Goal: Browse casually

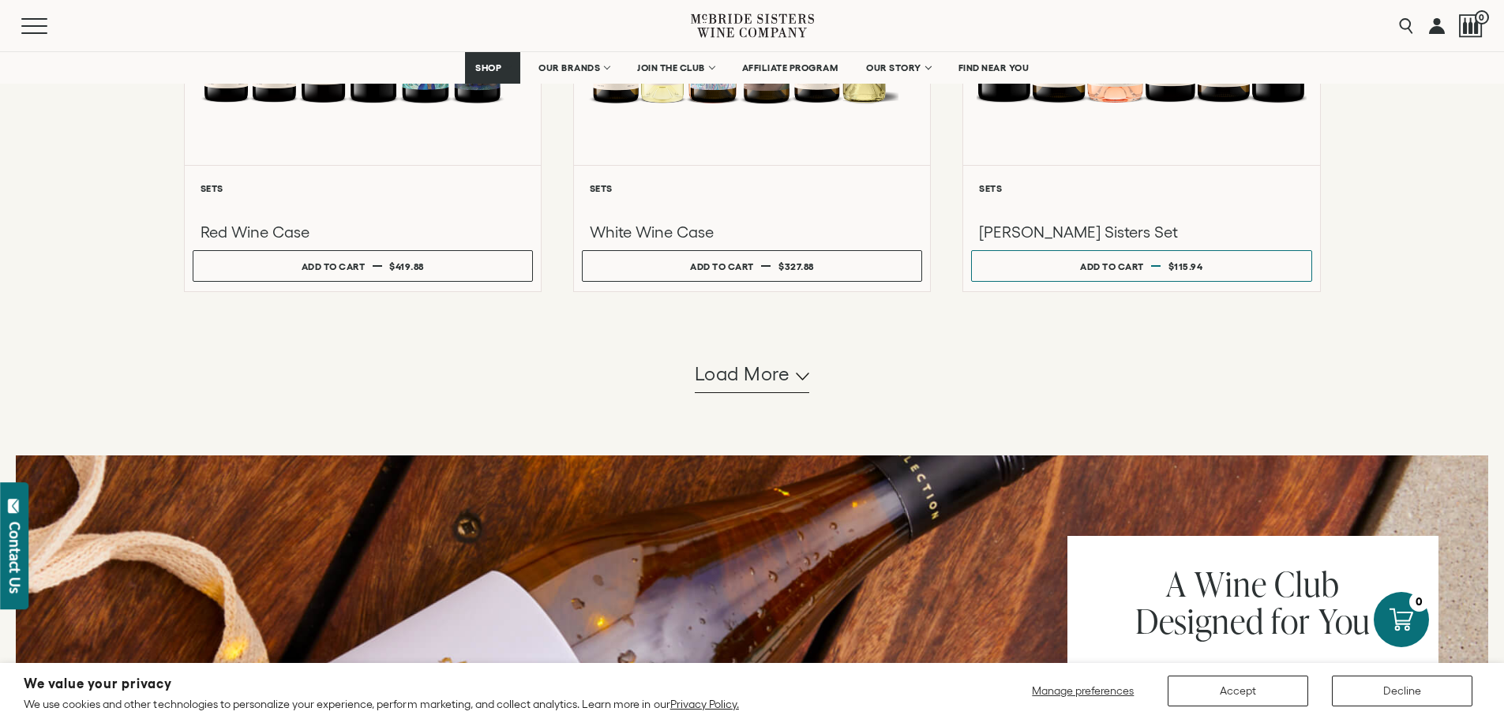
scroll to position [1500, 0]
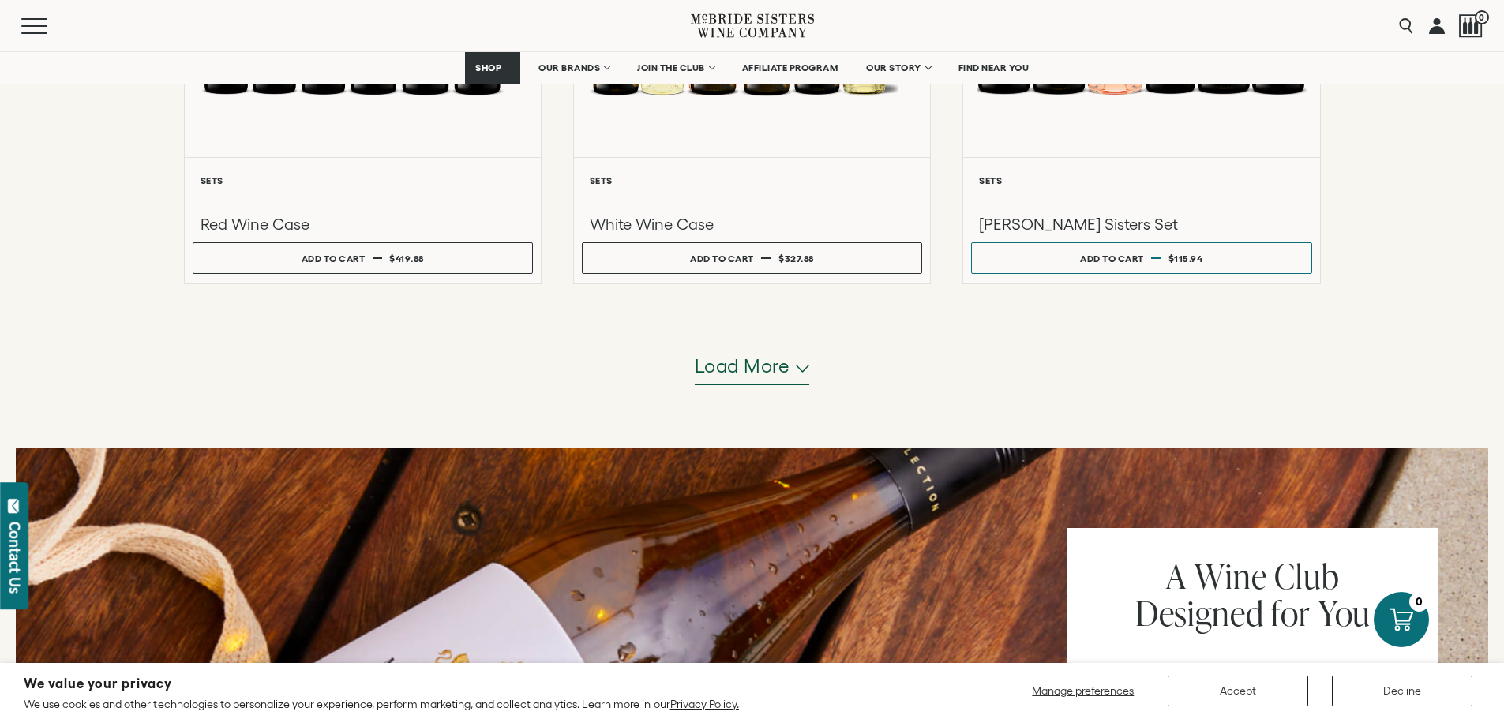
click at [782, 378] on span "Load more" at bounding box center [743, 366] width 96 height 27
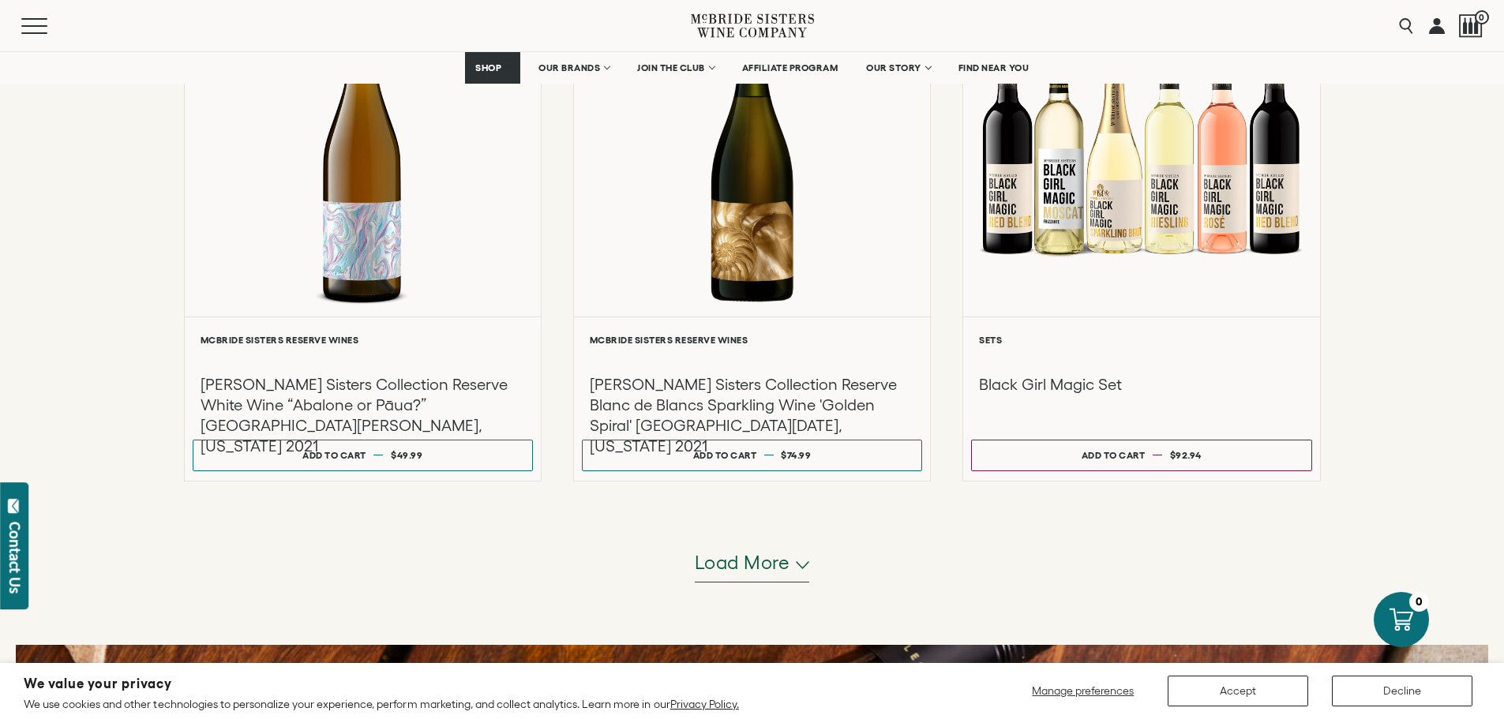
scroll to position [2999, 0]
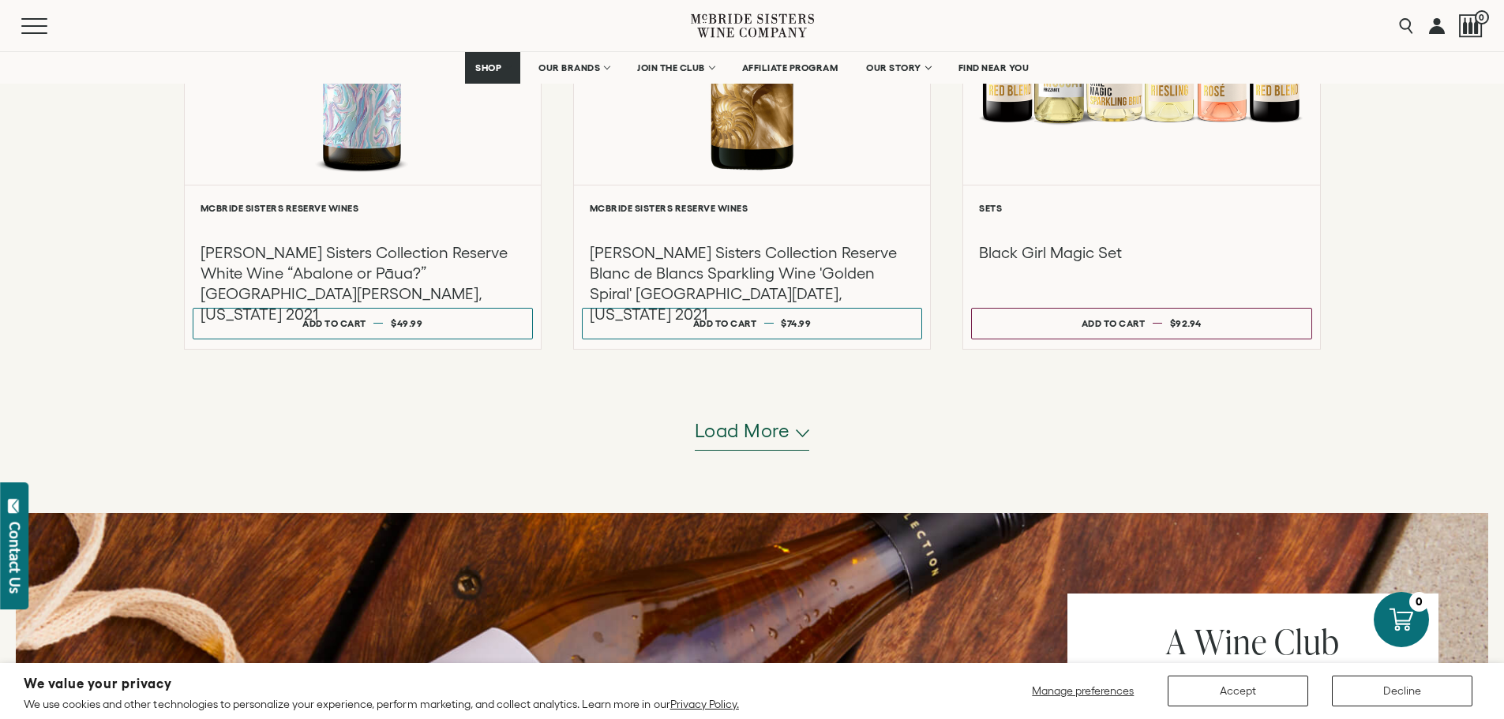
click at [717, 436] on span "Load more" at bounding box center [743, 431] width 96 height 27
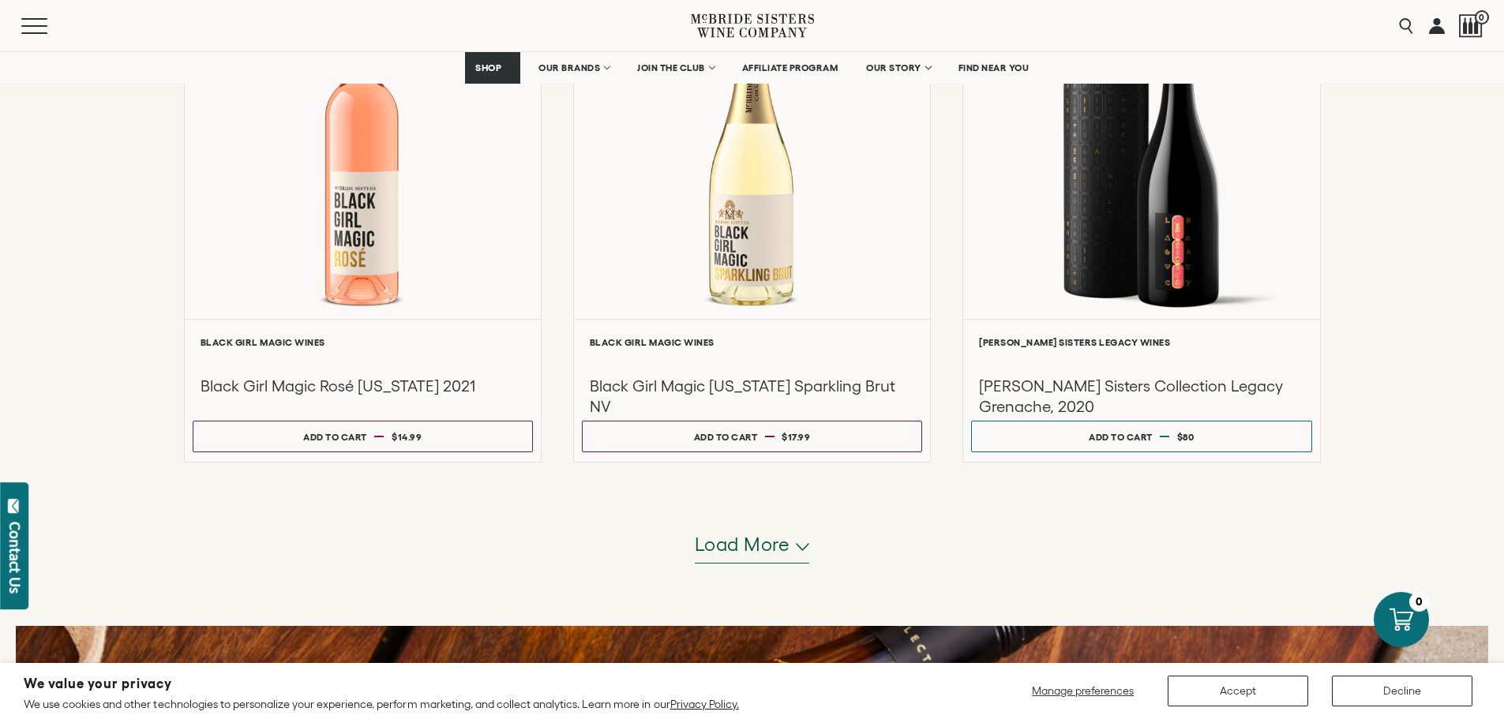
scroll to position [4499, 0]
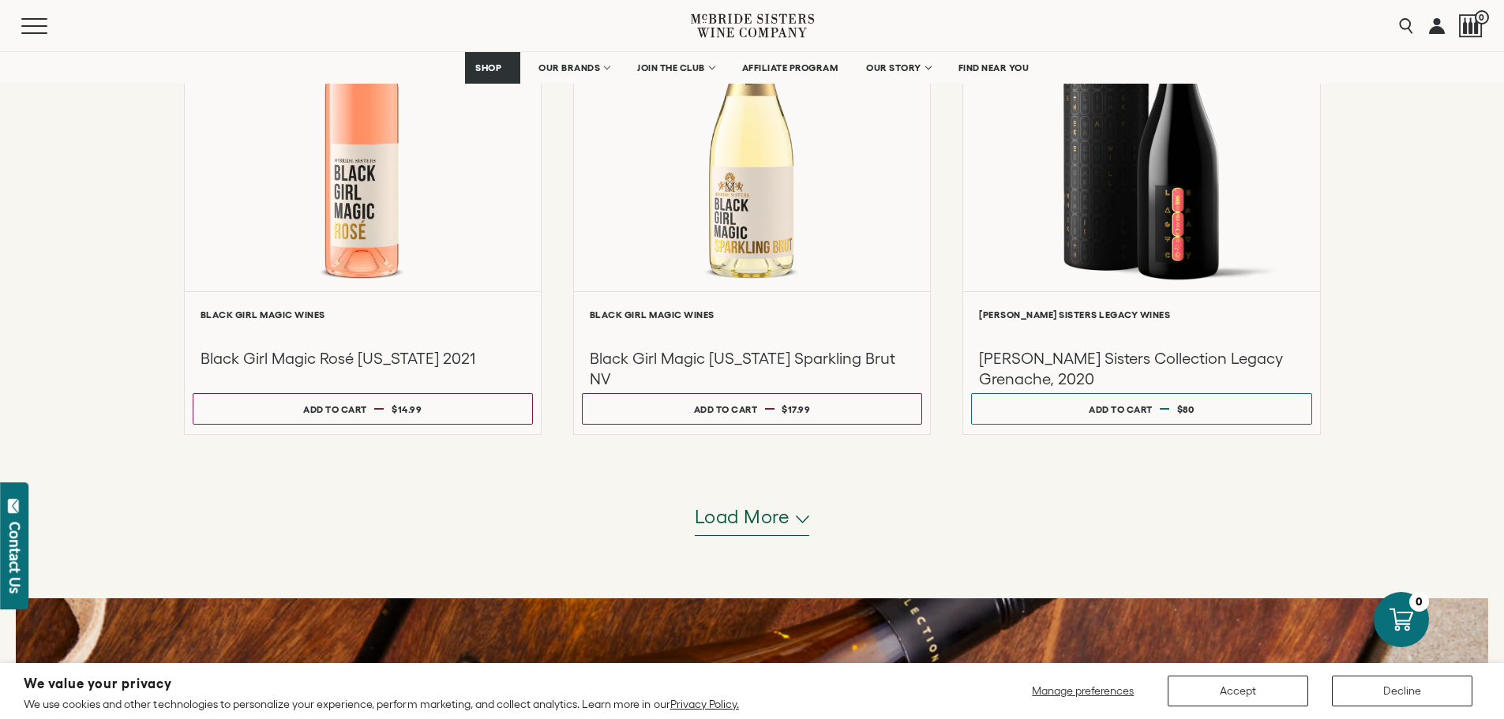
click at [742, 516] on span "Load more" at bounding box center [743, 517] width 96 height 27
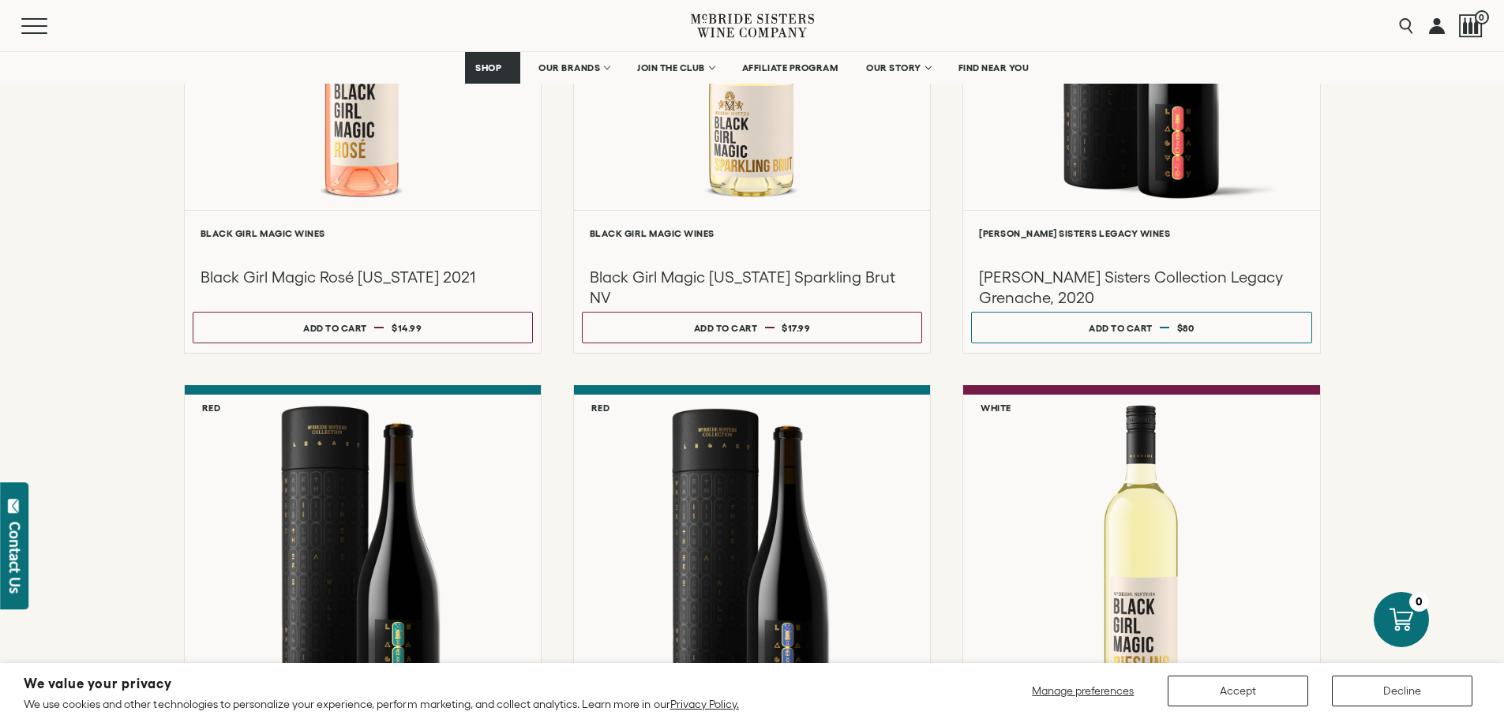
scroll to position [4578, 0]
